Goal: Information Seeking & Learning: Find specific fact

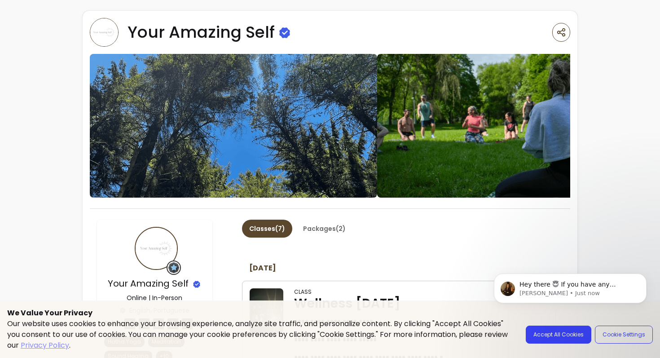
click at [550, 330] on body "Hey there 😇 If you have any question about what you can do with Fluum, I'm here…" at bounding box center [570, 304] width 172 height 92
click at [549, 335] on body "Hey there 😇 If you have any question about what you can do with Fluum, I'm here…" at bounding box center [570, 304] width 172 height 92
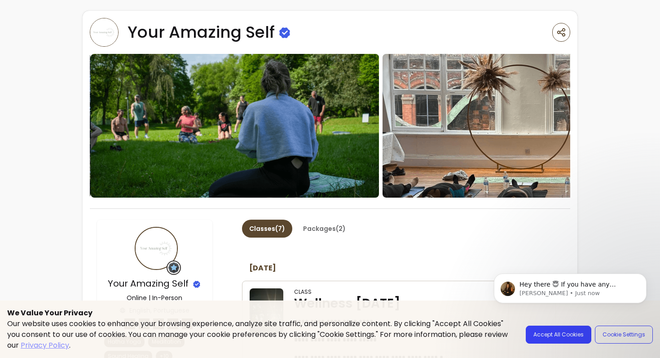
click at [548, 336] on body "Hey there 😇 If you have any question about what you can do with Fluum, I'm here…" at bounding box center [570, 304] width 172 height 92
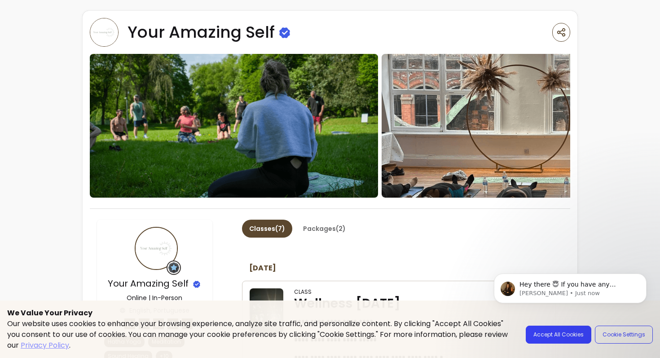
click at [548, 336] on body "Hey there 😇 If you have any question about what you can do with Fluum, I'm here…" at bounding box center [570, 304] width 172 height 92
click at [568, 338] on body "Hey there 😇 If you have any question about what you can do with Fluum, I'm here…" at bounding box center [570, 304] width 172 height 92
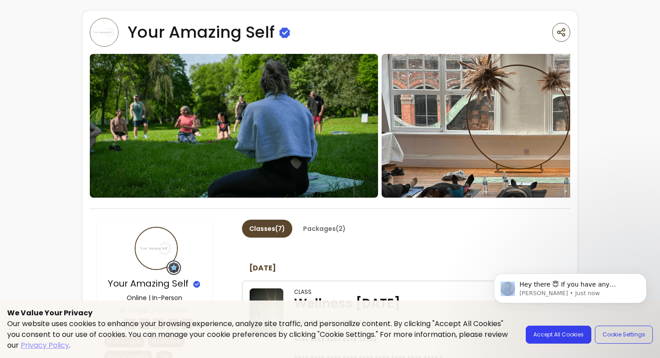
click at [568, 338] on body "Hey there 😇 If you have any question about what you can do with Fluum, I'm here…" at bounding box center [570, 304] width 172 height 92
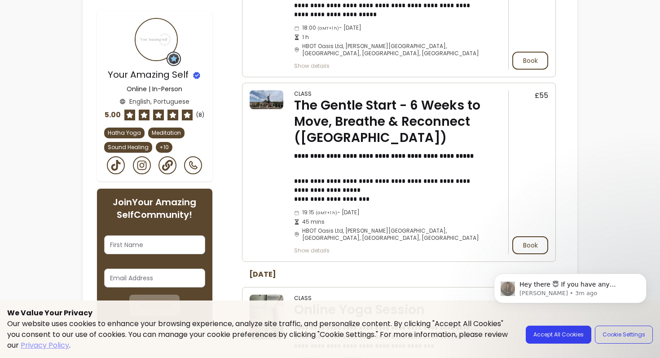
scroll to position [531, 0]
drag, startPoint x: 302, startPoint y: 224, endPoint x: 343, endPoint y: 223, distance: 41.7
click at [343, 223] on div "19:15 ( GMT+1 h ) - [DATE] 45 mins HBOT Oasis Ltd, [PERSON_NAME][GEOGRAPHIC_DAT…" at bounding box center [388, 225] width 189 height 33
click at [351, 224] on div "19:15 ( GMT+1 h ) - [DATE] 45 mins HBOT Oasis Ltd, [PERSON_NAME][GEOGRAPHIC_DAT…" at bounding box center [388, 225] width 189 height 33
drag, startPoint x: 343, startPoint y: 224, endPoint x: 462, endPoint y: 224, distance: 118.5
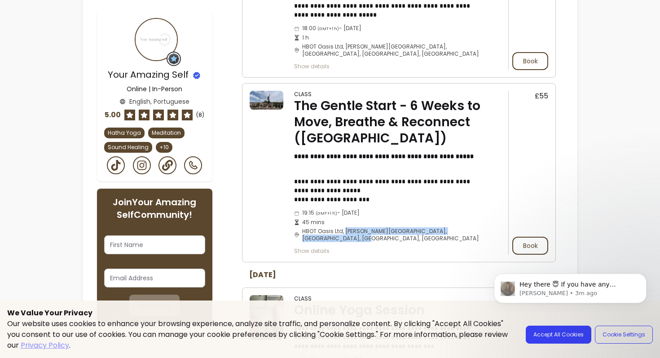
click at [470, 229] on div "19:15 ( GMT+1 h ) - [DATE] 45 mins HBOT Oasis Ltd, [PERSON_NAME][GEOGRAPHIC_DAT…" at bounding box center [388, 225] width 189 height 33
copy div "[PERSON_NAME][GEOGRAPHIC_DATA], [GEOGRAPHIC_DATA], [GEOGRAPHIC_DATA], [GEOGRAPH…"
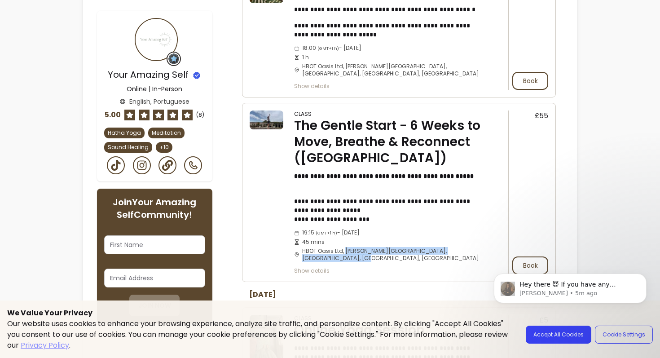
scroll to position [509, 0]
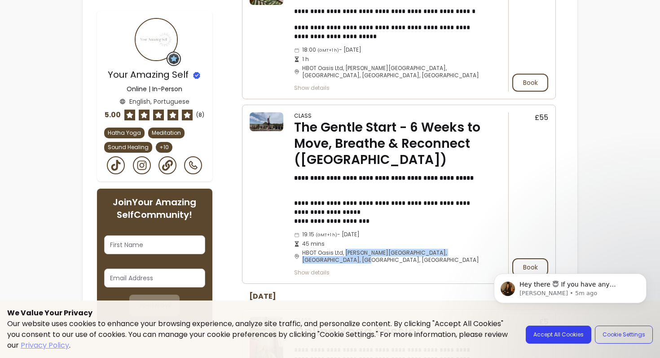
click at [528, 255] on html "Hey there 😇 If you have any question about what you can do with Fluum, I'm here…" at bounding box center [570, 303] width 180 height 99
click at [527, 257] on html "Hey there 😇 If you have any question about what you can do with Fluum, I'm here…" at bounding box center [570, 303] width 180 height 99
